Goal: Complete application form

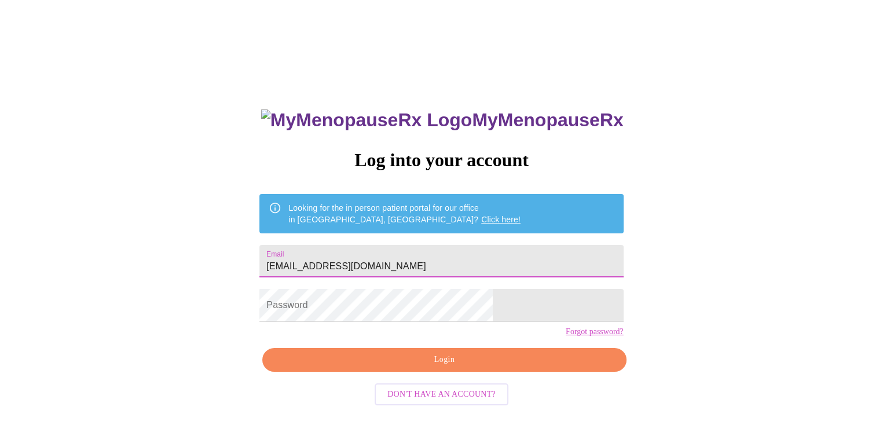
type input "[EMAIL_ADDRESS][DOMAIN_NAME]"
click at [436, 367] on span "Login" at bounding box center [444, 360] width 337 height 14
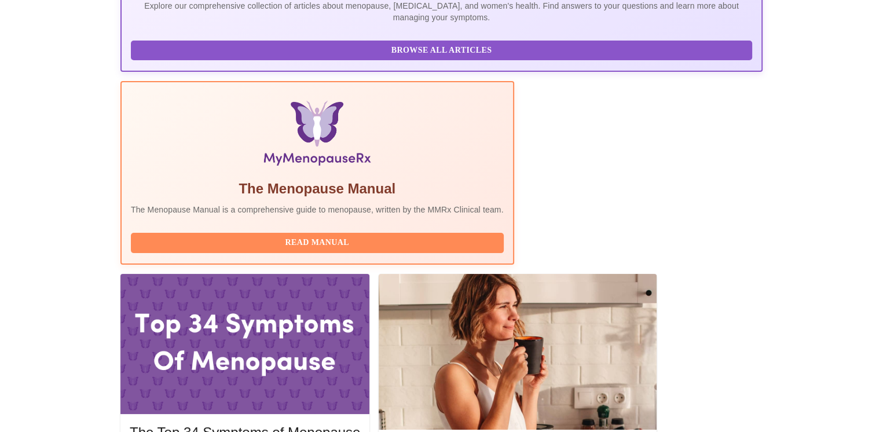
scroll to position [347, 0]
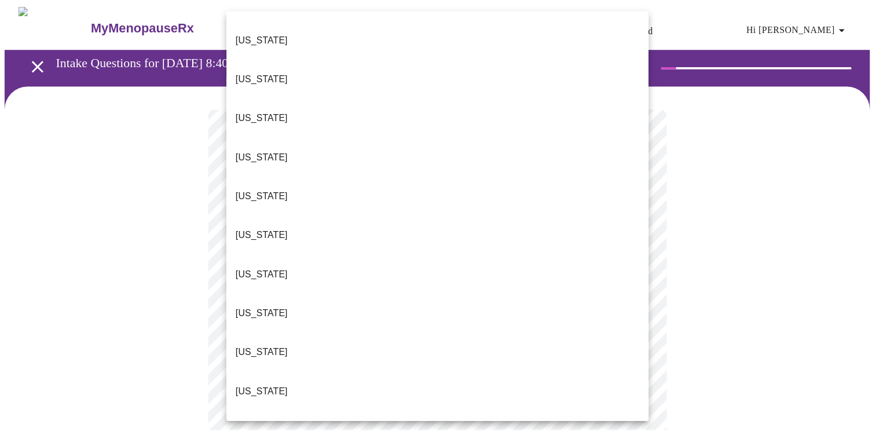
scroll to position [347, 0]
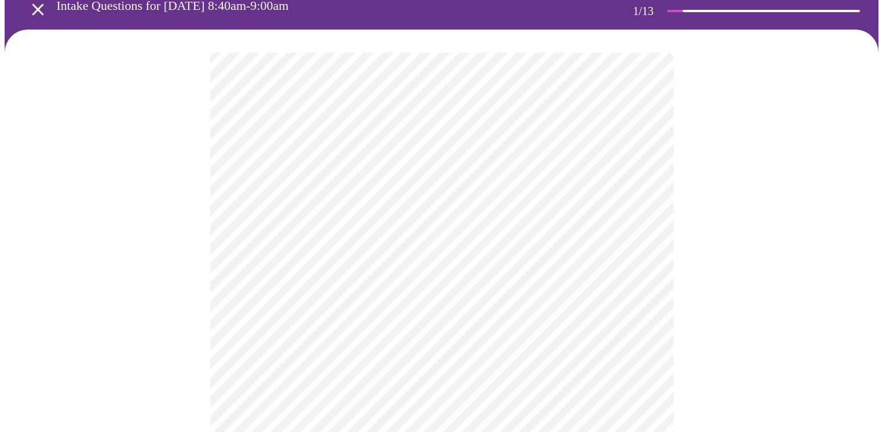
scroll to position [116, 0]
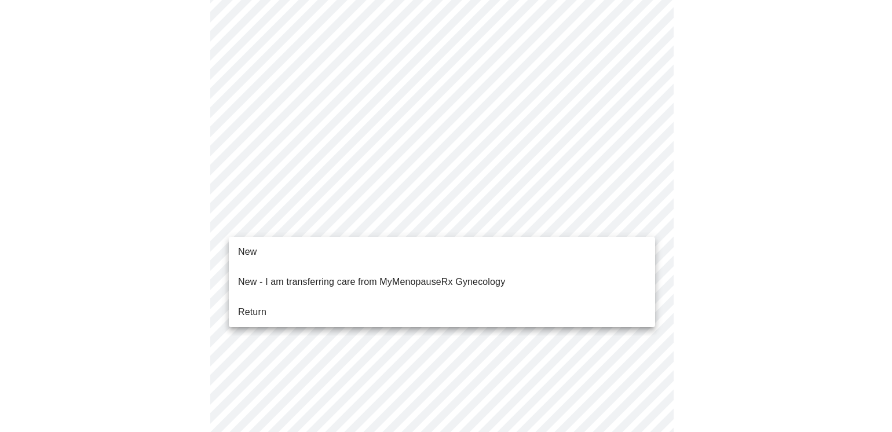
click at [262, 305] on span "Return" at bounding box center [252, 312] width 28 height 14
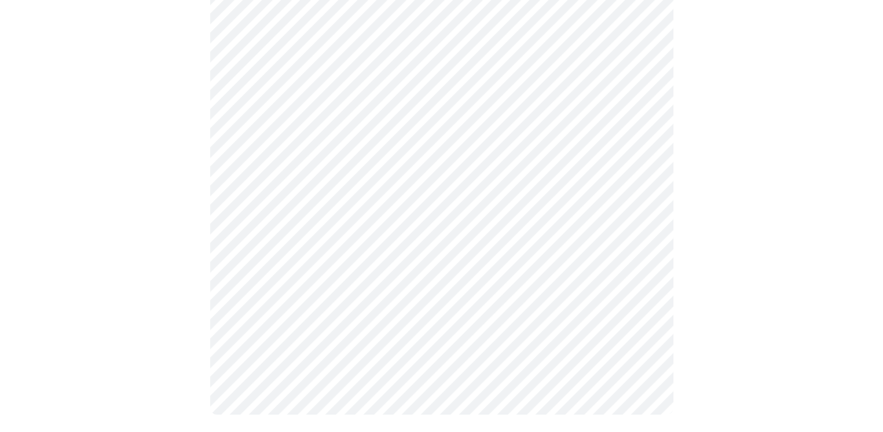
scroll to position [688, 0]
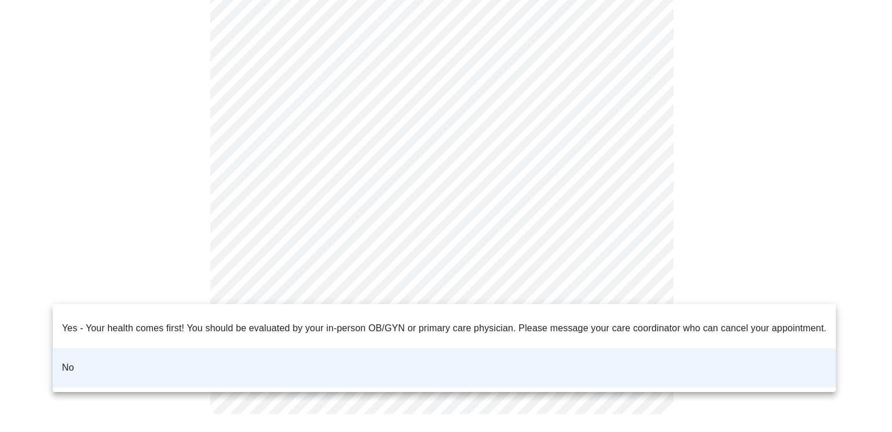
click at [461, 278] on div at bounding box center [446, 216] width 892 height 432
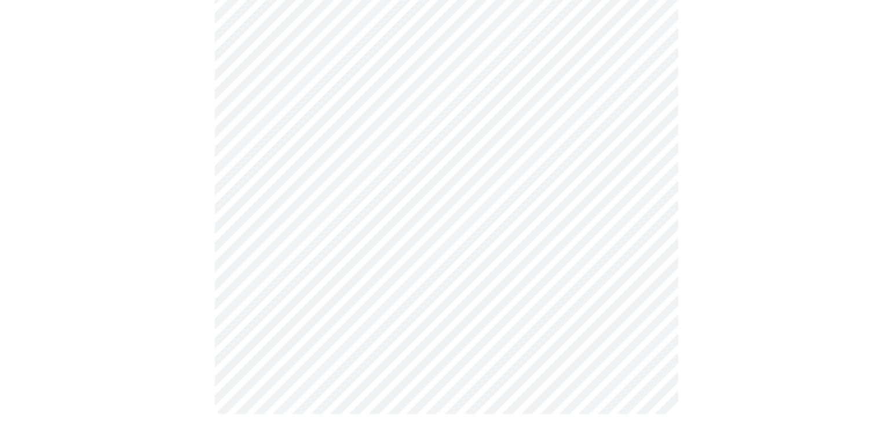
scroll to position [0, 0]
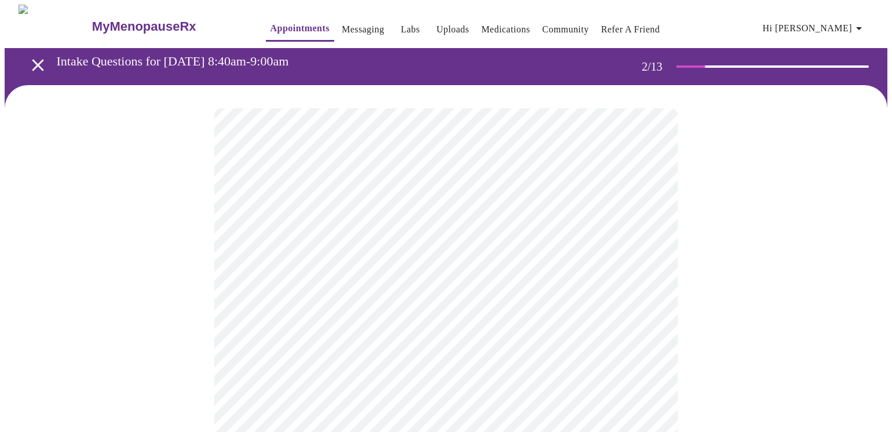
click at [574, 237] on body "MyMenopauseRx Appointments Messaging Labs Uploads Medications Community Refer a…" at bounding box center [446, 406] width 882 height 802
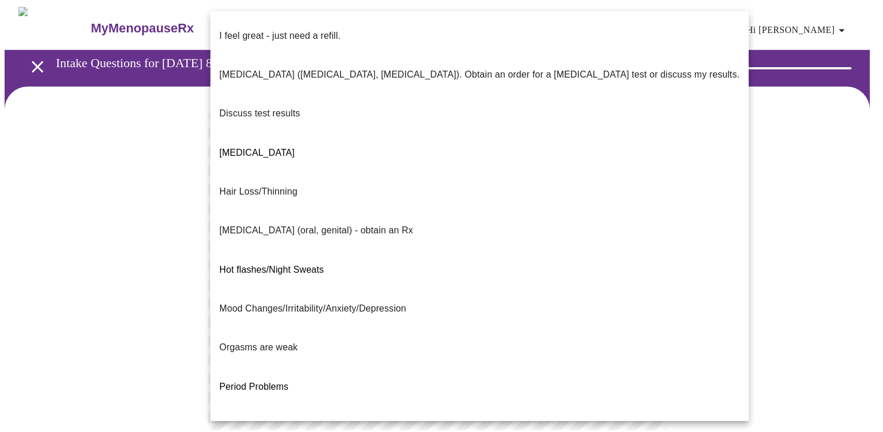
scroll to position [167, 0]
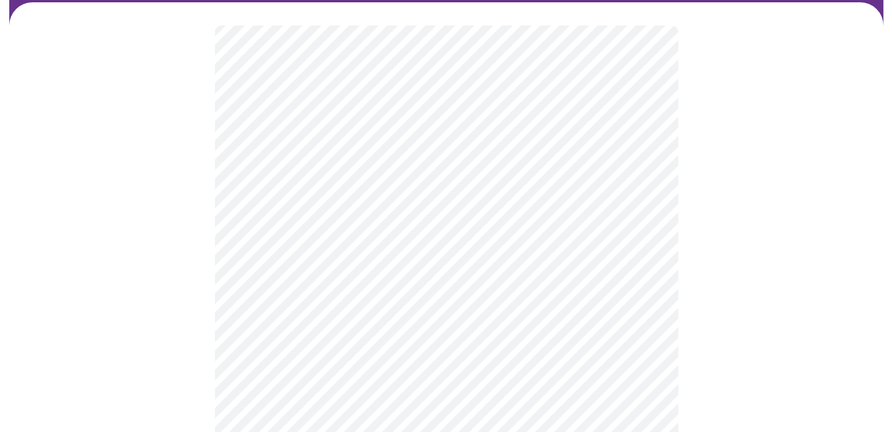
scroll to position [174, 0]
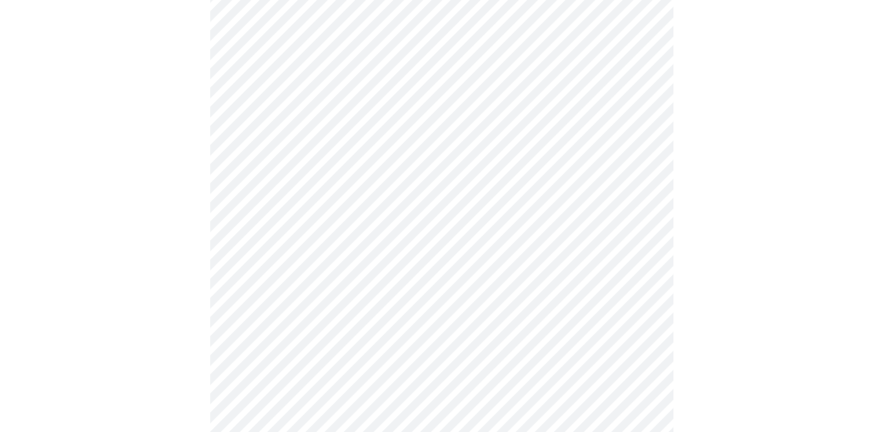
click at [477, 164] on body "MyMenopauseRx Appointments Messaging Labs Uploads Medications Community Refer a…" at bounding box center [442, 229] width 874 height 796
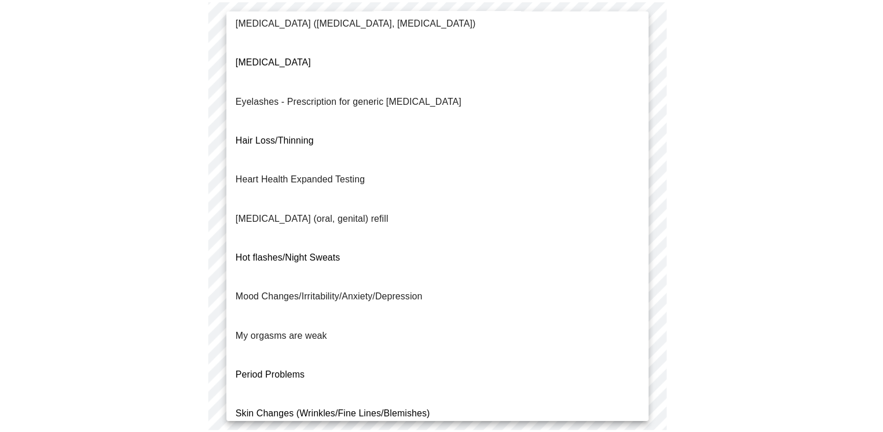
scroll to position [107, 0]
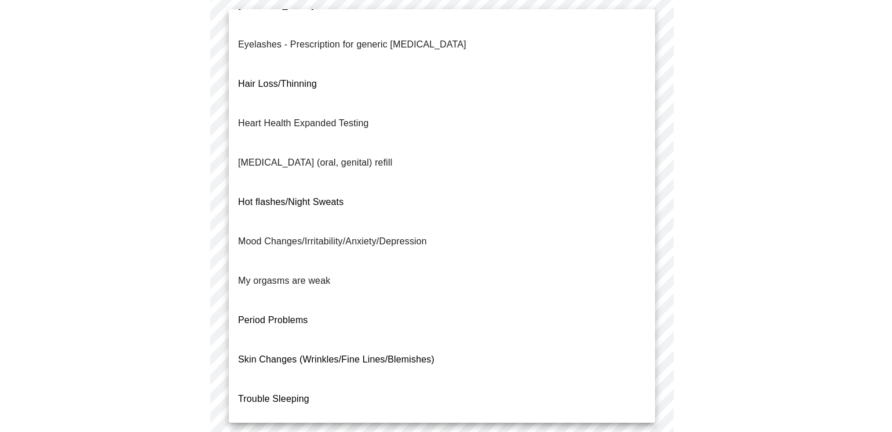
click at [794, 250] on div at bounding box center [446, 216] width 892 height 432
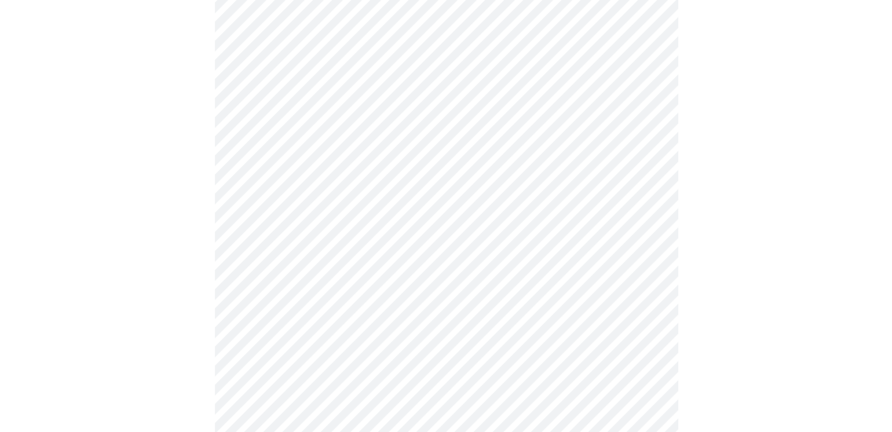
scroll to position [232, 0]
click at [644, 102] on body "MyMenopauseRx Appointments Messaging Labs Uploads Medications Community Refer a…" at bounding box center [442, 171] width 874 height 796
